Goal: Information Seeking & Learning: Learn about a topic

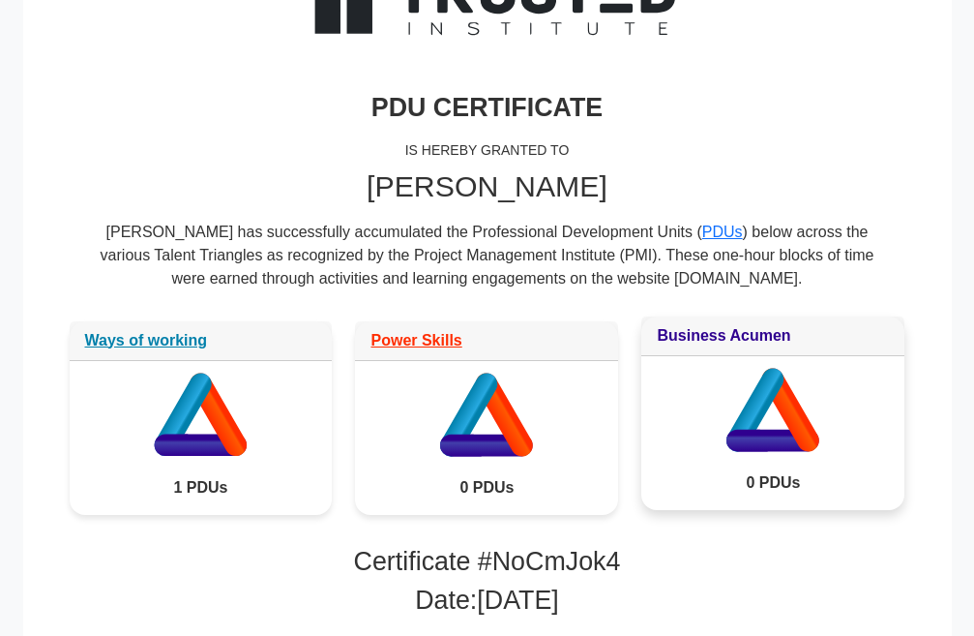
click at [746, 333] on link "Business Acumen" at bounding box center [724, 335] width 134 height 16
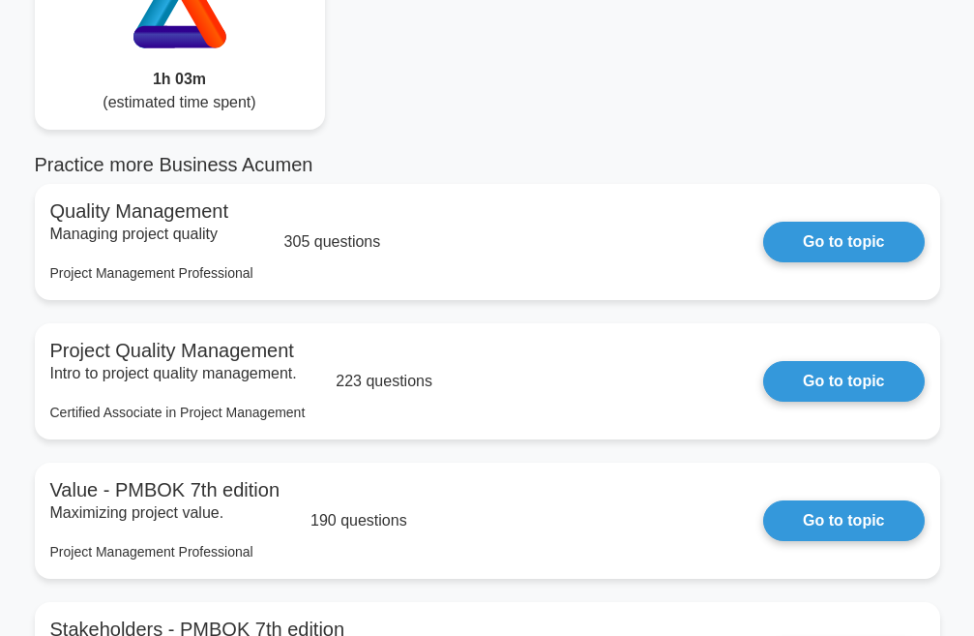
scroll to position [194, 0]
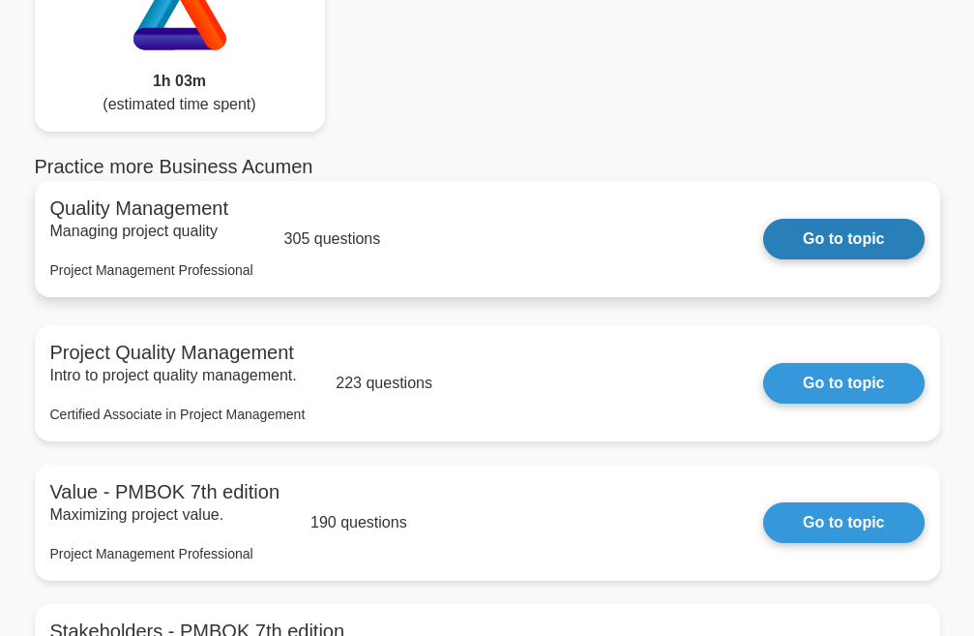
click at [880, 243] on link "Go to topic" at bounding box center [843, 239] width 161 height 41
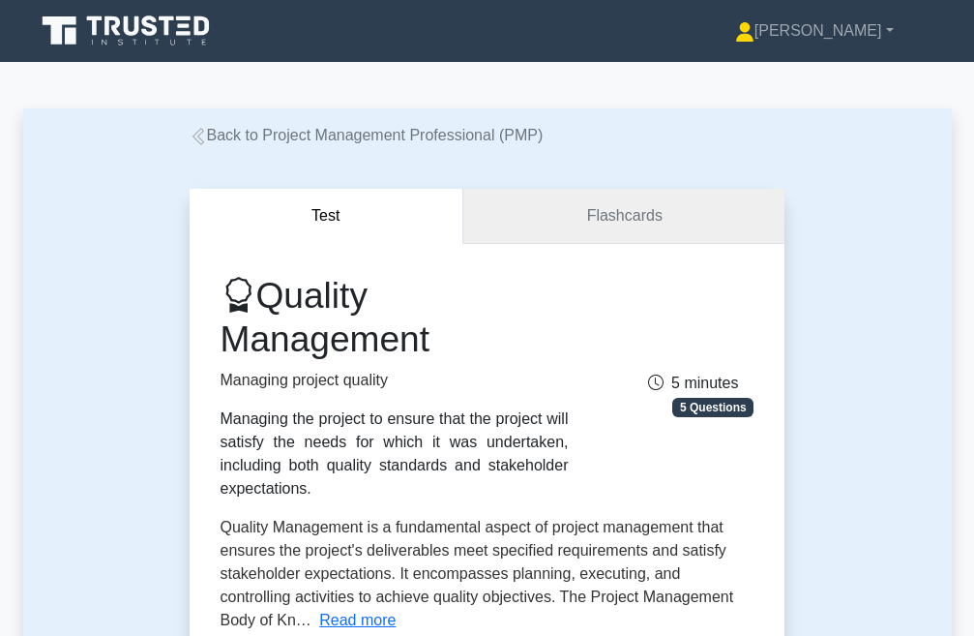
click at [672, 223] on link "Flashcards" at bounding box center [623, 216] width 321 height 55
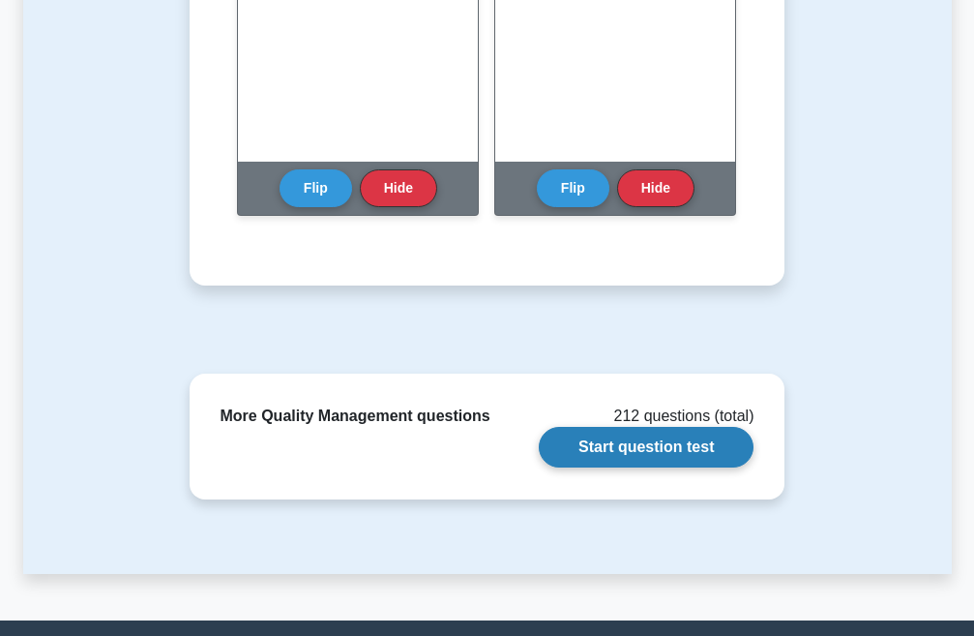
scroll to position [1935, 0]
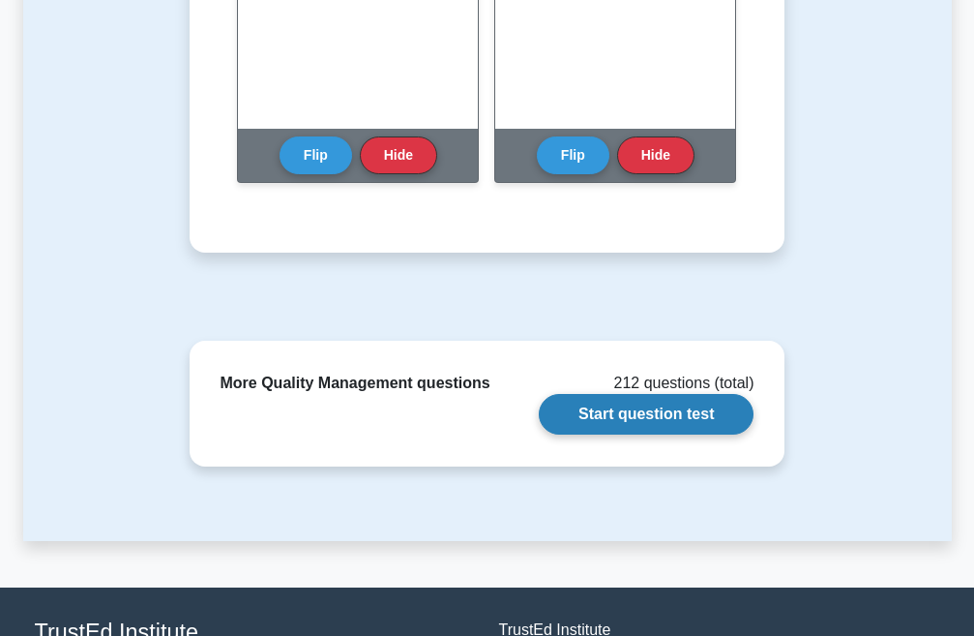
click at [643, 422] on link "Start question test" at bounding box center [646, 414] width 215 height 41
